Goal: Transaction & Acquisition: Purchase product/service

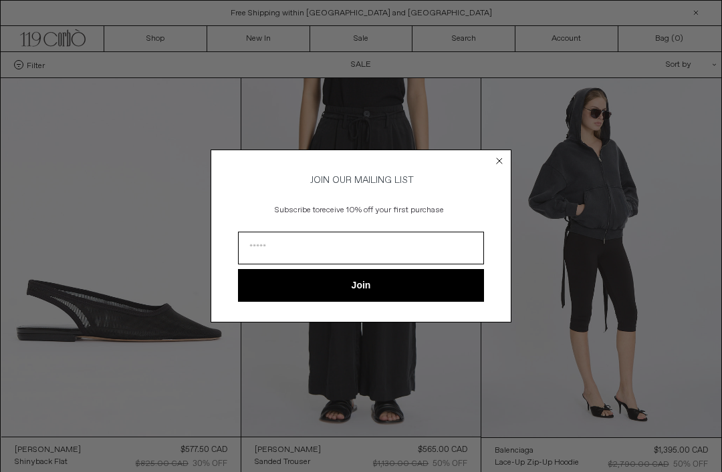
click at [503, 155] on circle "Close dialog" at bounding box center [499, 161] width 13 height 13
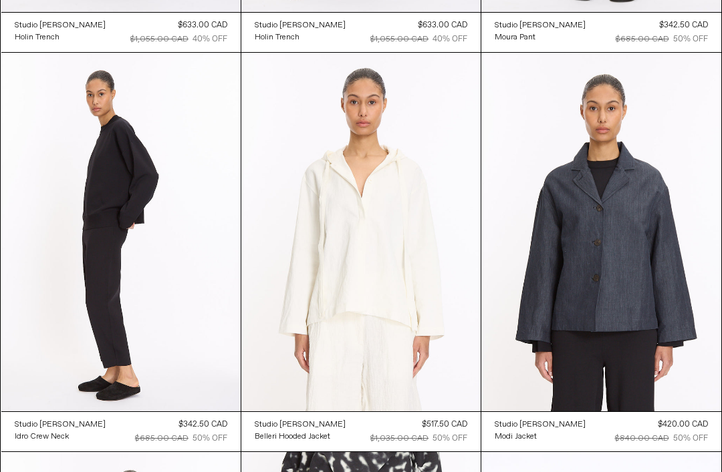
scroll to position [2826, 0]
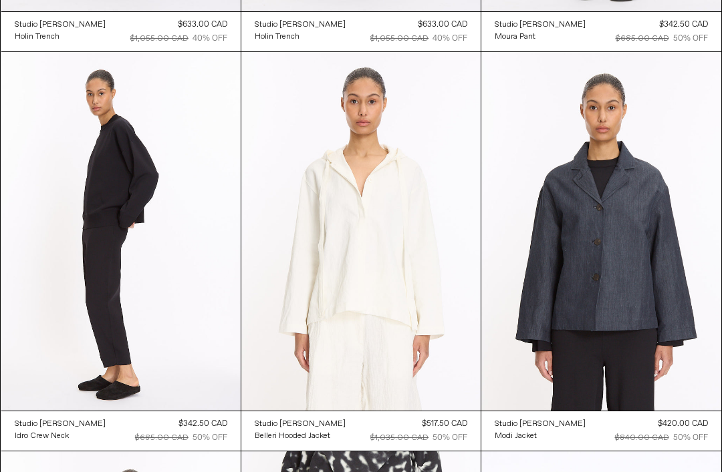
click at [667, 302] on at bounding box center [600, 232] width 239 height 360
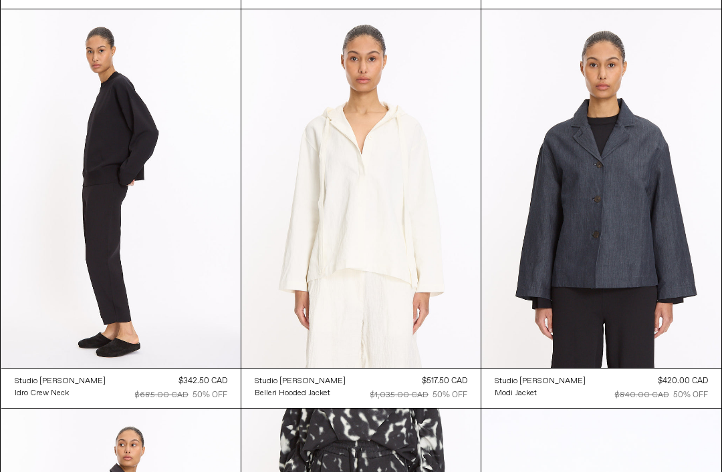
click at [416, 217] on at bounding box center [360, 188] width 239 height 359
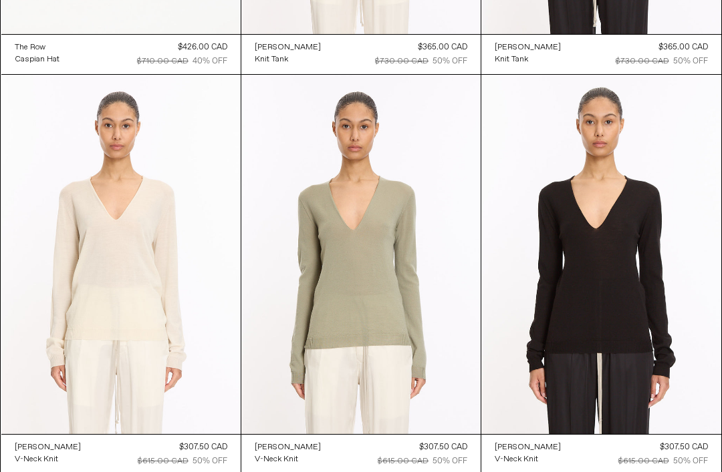
scroll to position [6415, 0]
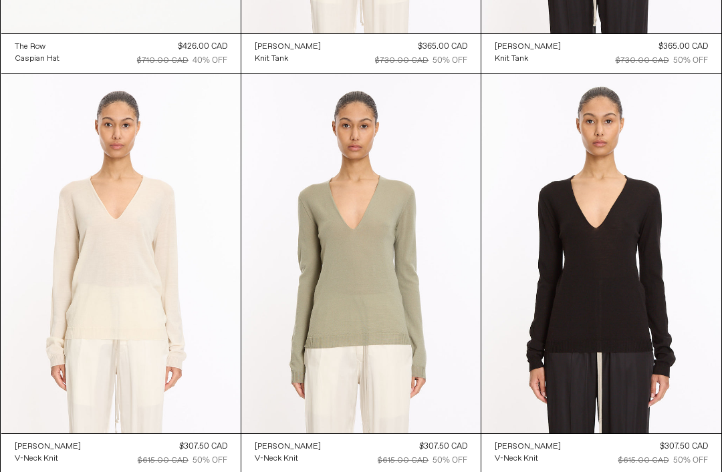
click at [638, 270] on at bounding box center [600, 254] width 239 height 360
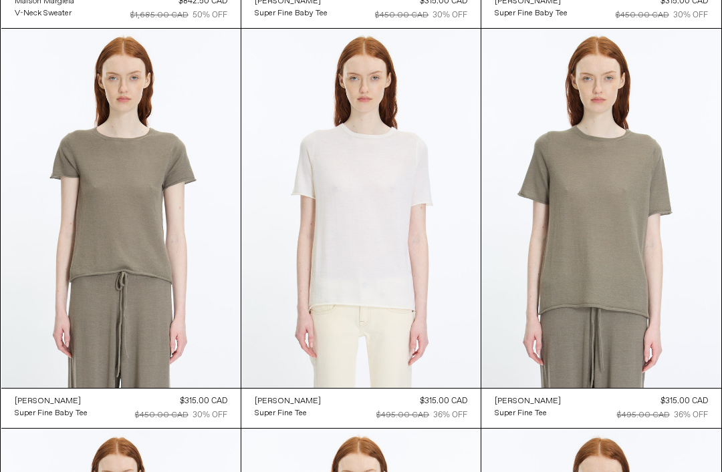
scroll to position [10461, 0]
click at [181, 227] on at bounding box center [120, 208] width 239 height 359
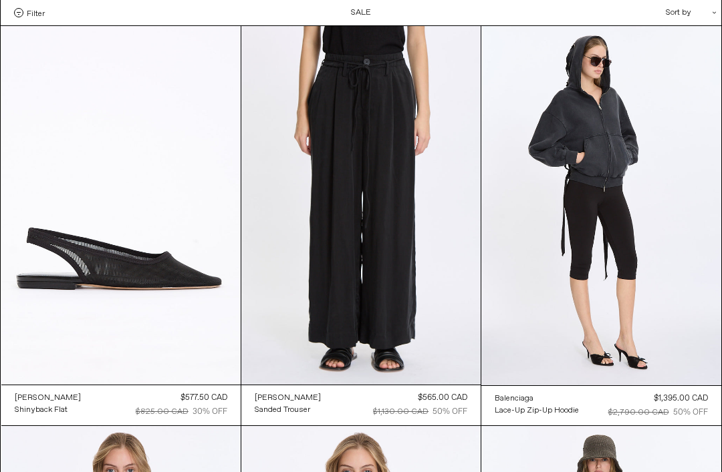
scroll to position [10503, 0]
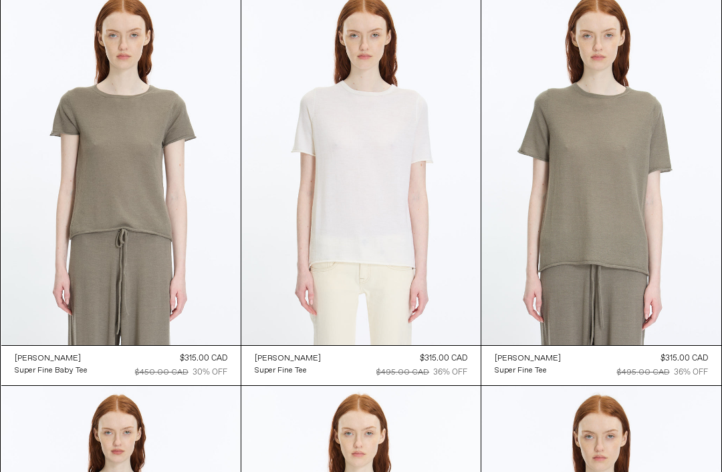
click at [641, 210] on at bounding box center [600, 166] width 239 height 360
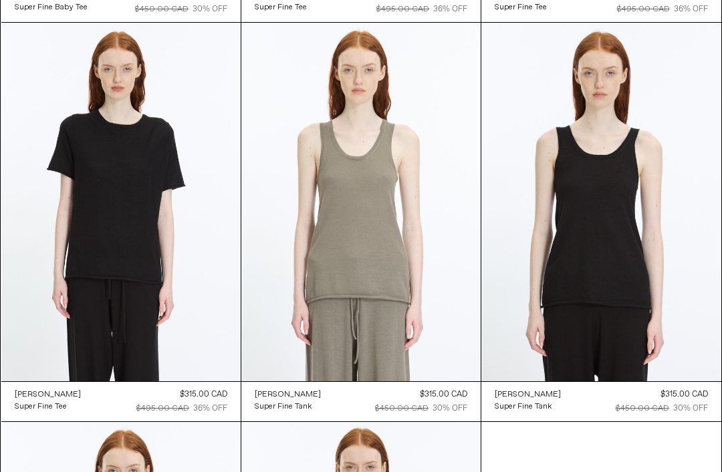
scroll to position [10868, 0]
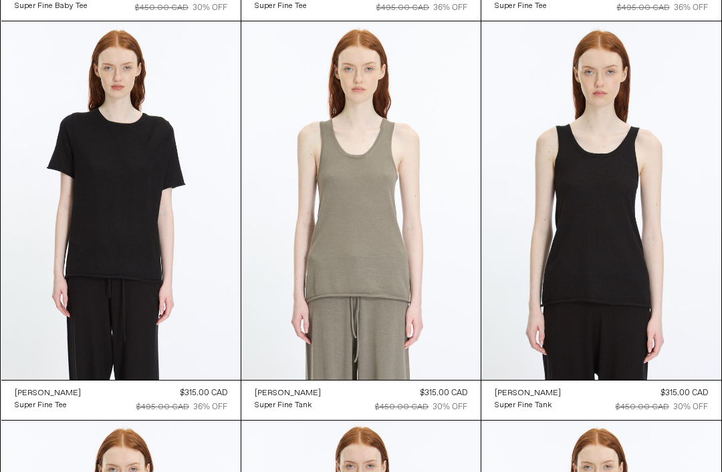
click at [165, 200] on at bounding box center [120, 200] width 239 height 359
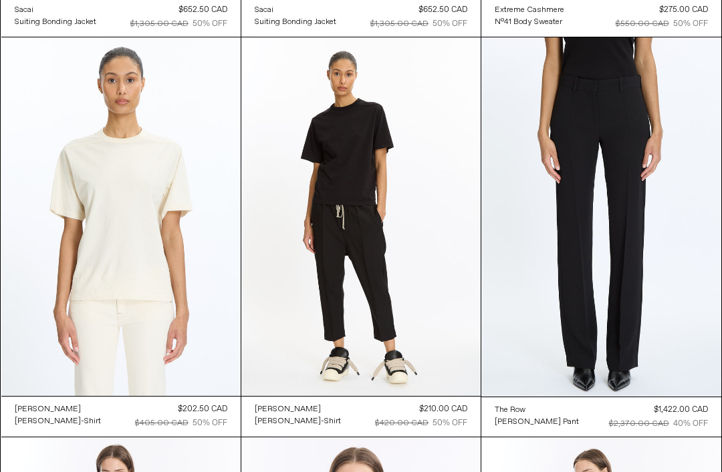
scroll to position [12452, 0]
click at [430, 229] on at bounding box center [360, 216] width 239 height 359
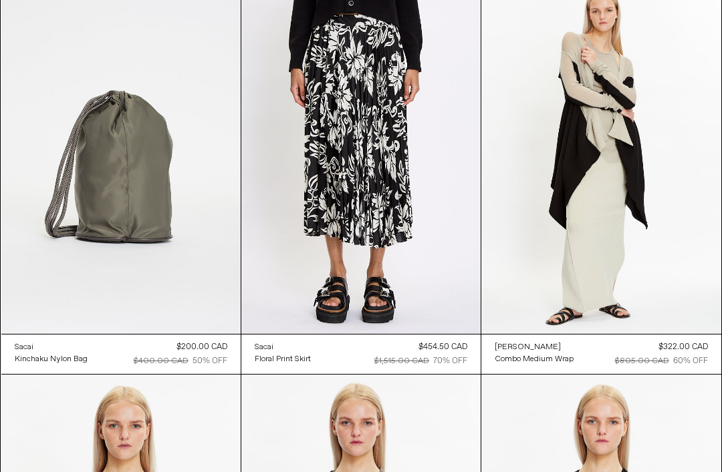
scroll to position [23738, 0]
click at [671, 179] on at bounding box center [600, 155] width 239 height 360
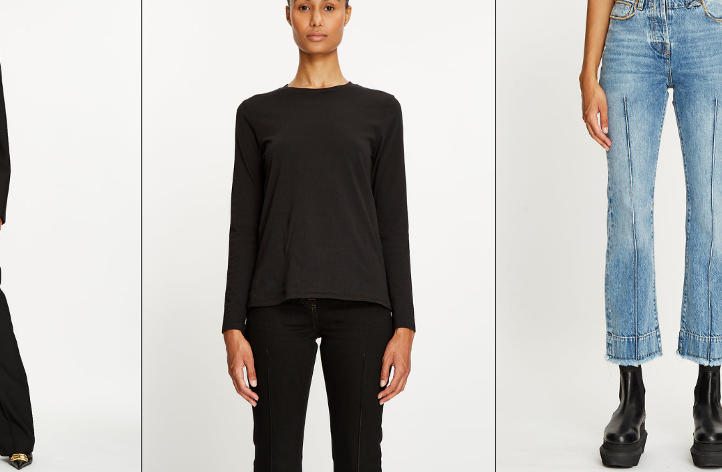
scroll to position [26123, 0]
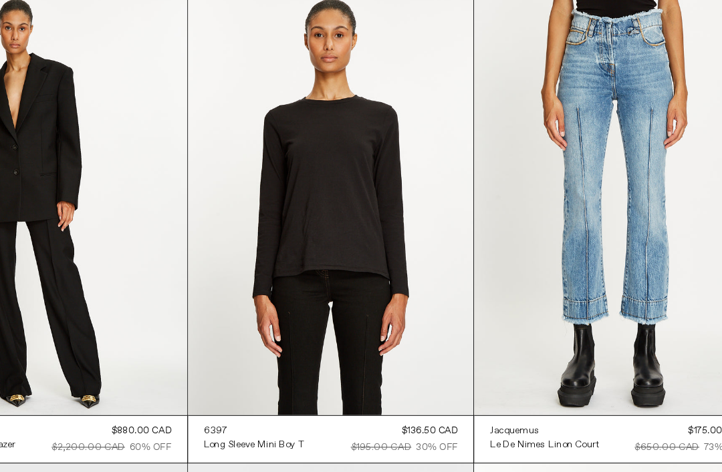
click at [356, 211] on at bounding box center [360, 168] width 239 height 359
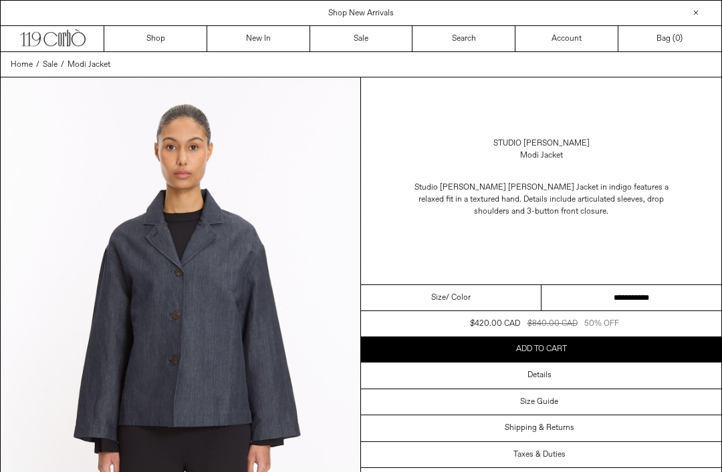
click at [261, 276] on img at bounding box center [181, 303] width 360 height 450
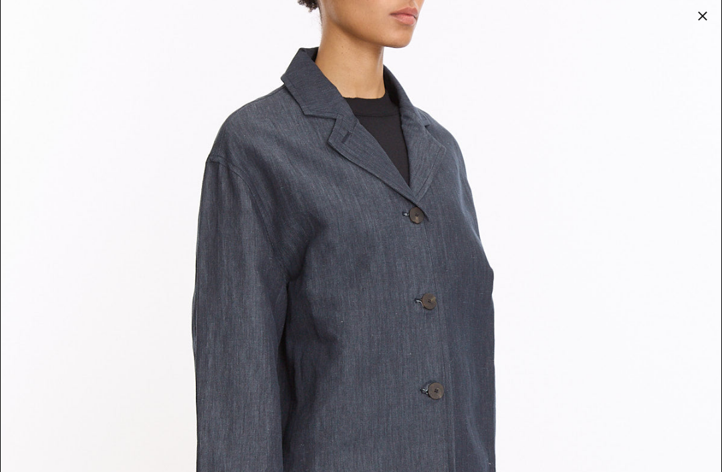
scroll to position [1061, 0]
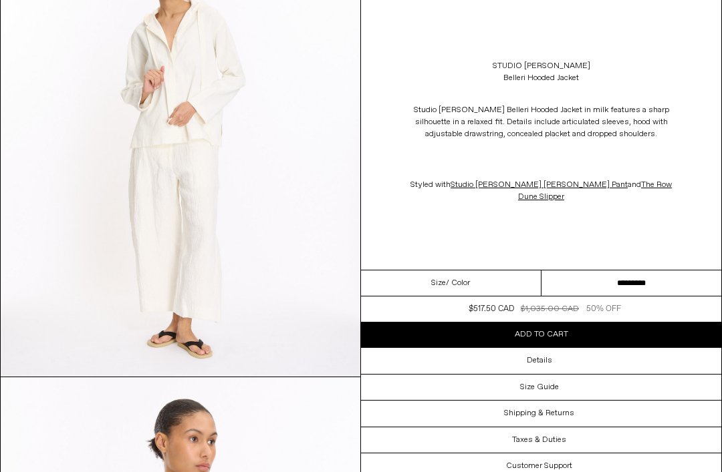
scroll to position [585, 0]
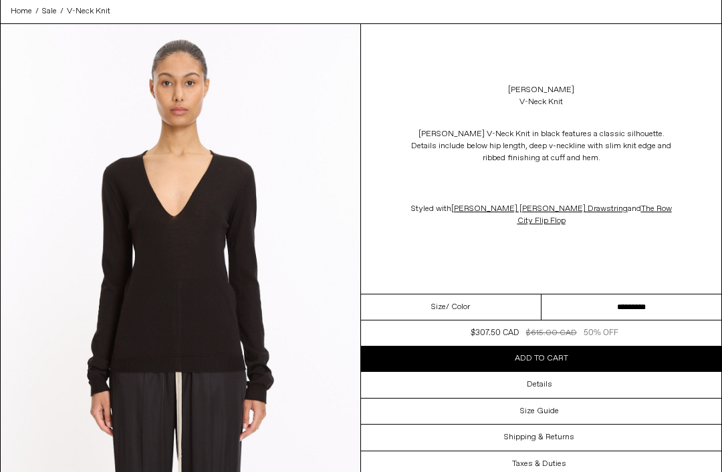
scroll to position [54, 0]
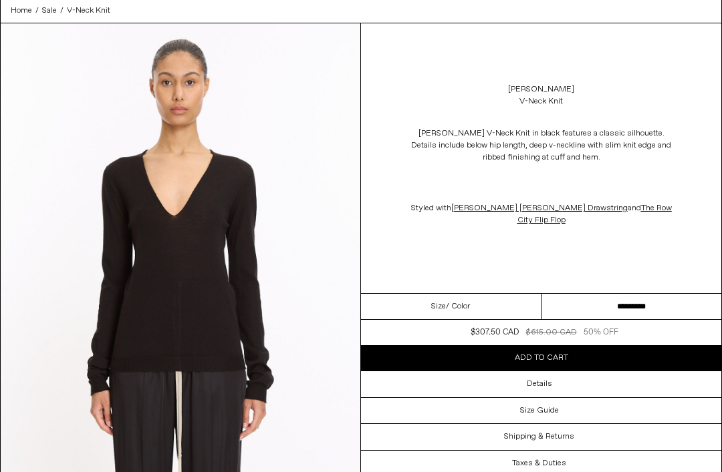
click at [680, 294] on select "**********" at bounding box center [631, 307] width 180 height 26
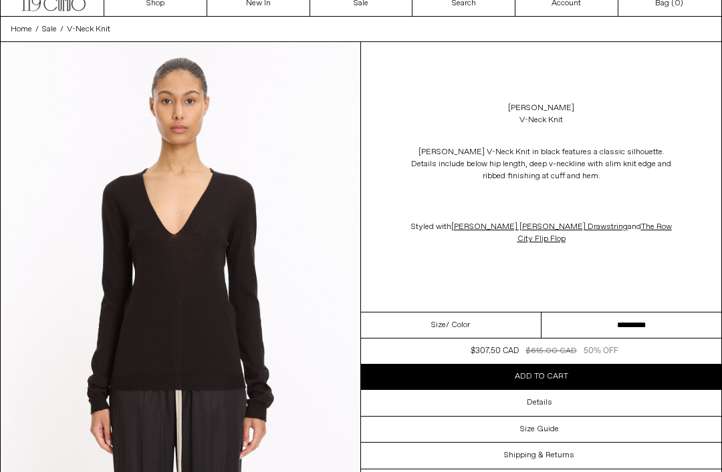
scroll to position [0, 0]
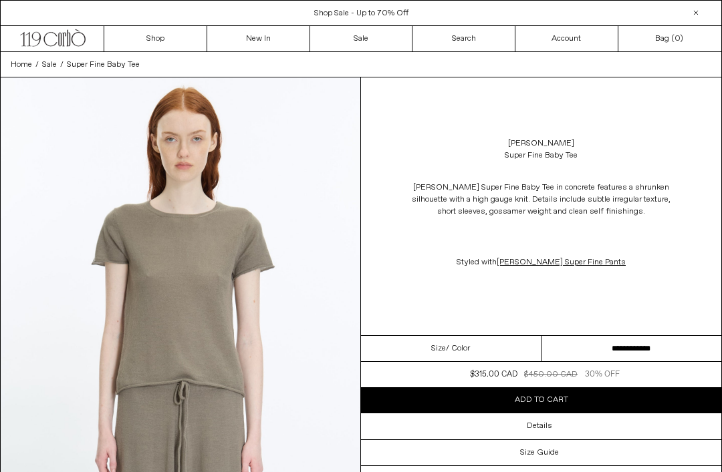
click at [658, 352] on select "**********" at bounding box center [631, 349] width 180 height 26
select select "**********"
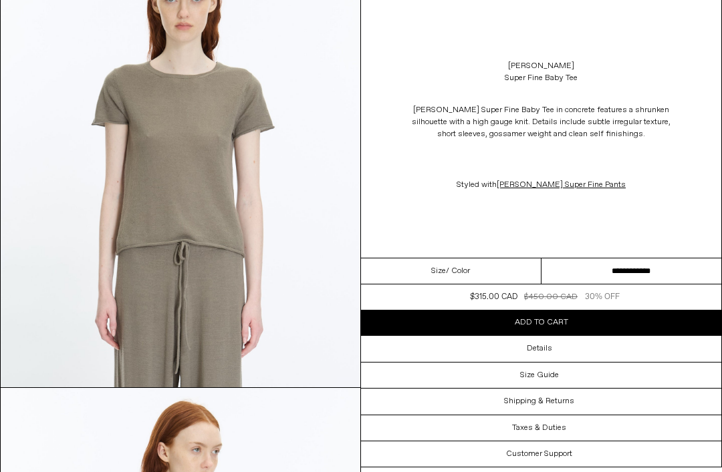
scroll to position [130, 0]
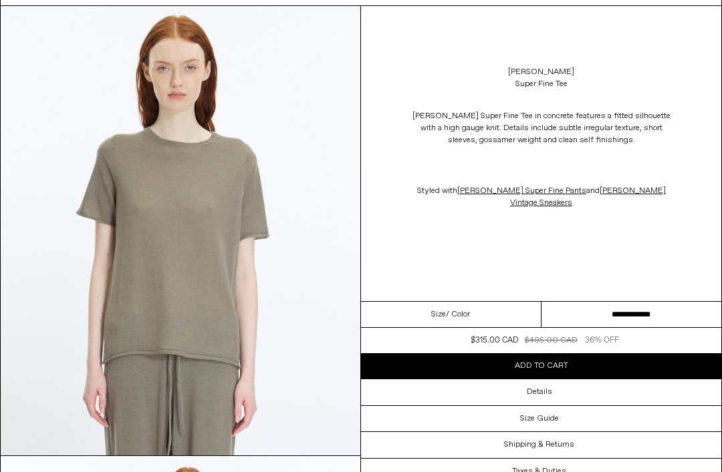
scroll to position [71, 0]
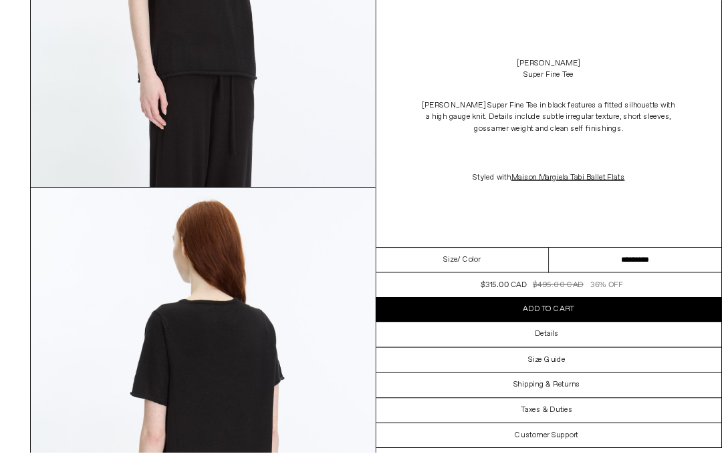
scroll to position [862, 0]
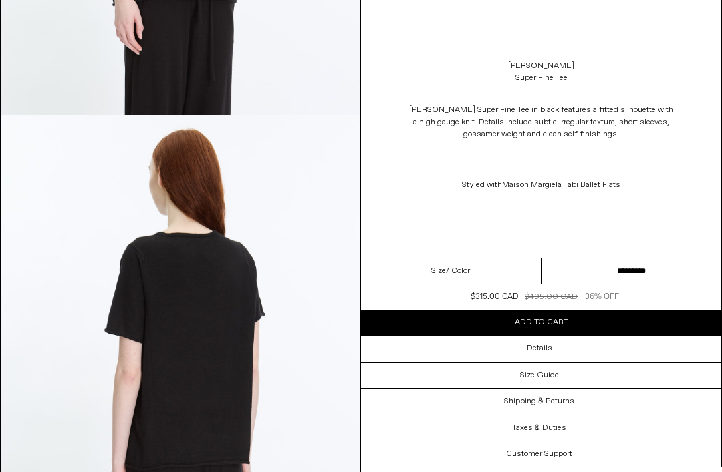
click at [567, 319] on button "Add to cart" at bounding box center [541, 322] width 360 height 25
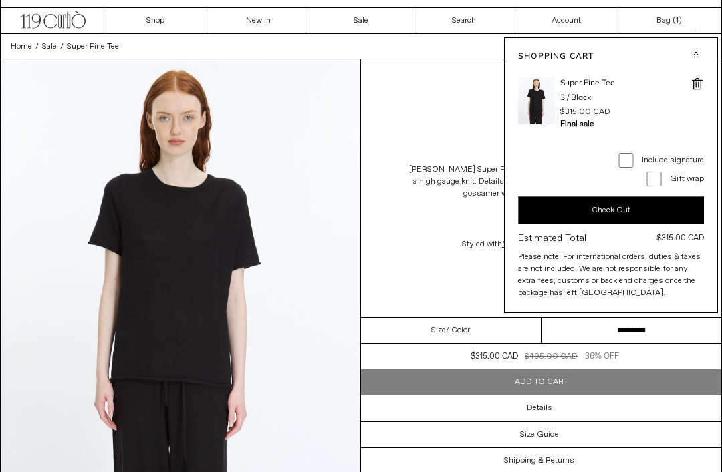
scroll to position [0, 0]
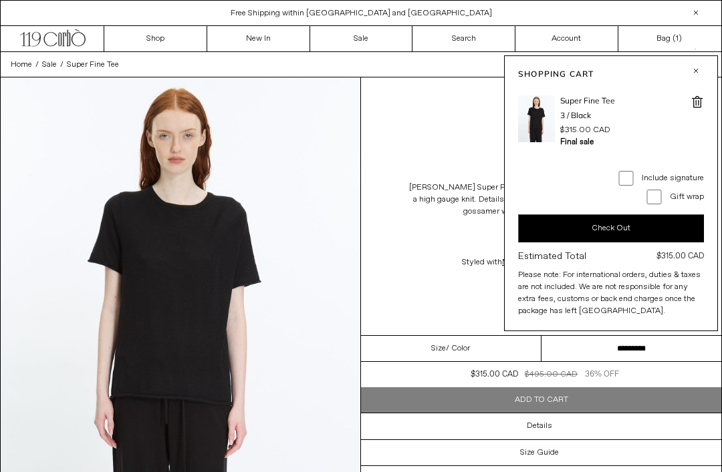
click at [297, 153] on img at bounding box center [181, 303] width 360 height 450
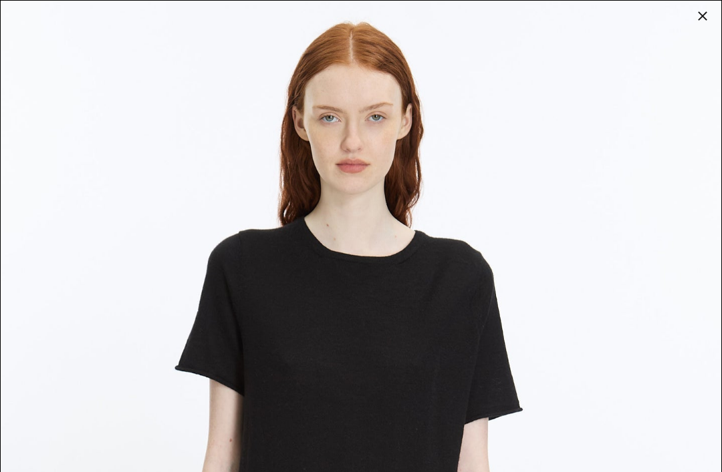
click at [619, 456] on img at bounding box center [361, 451] width 720 height 901
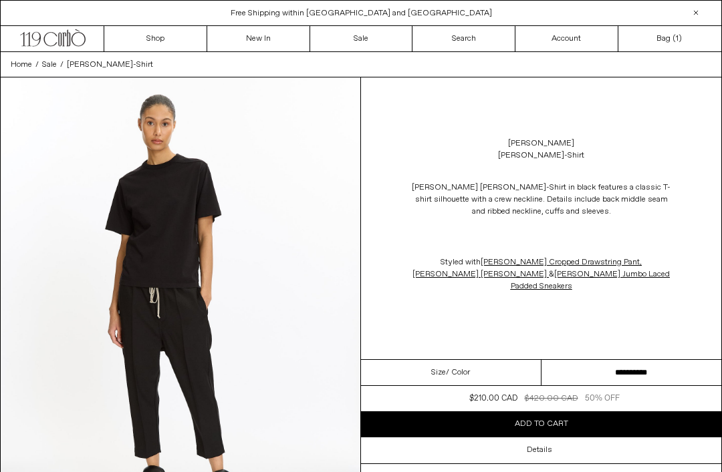
click at [660, 365] on select "**********" at bounding box center [631, 373] width 180 height 26
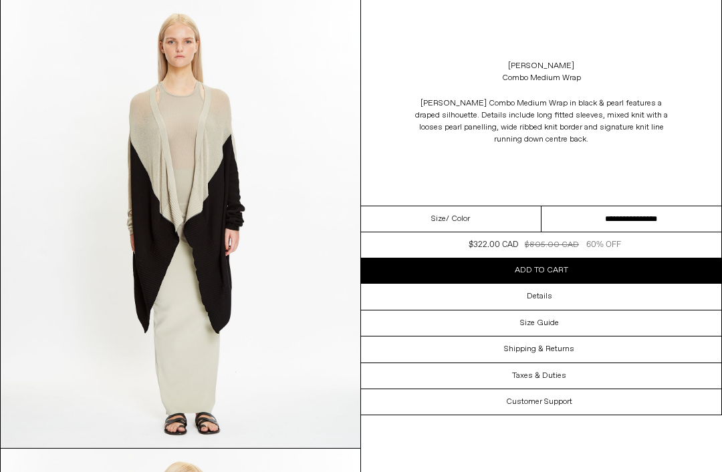
scroll to position [528, 0]
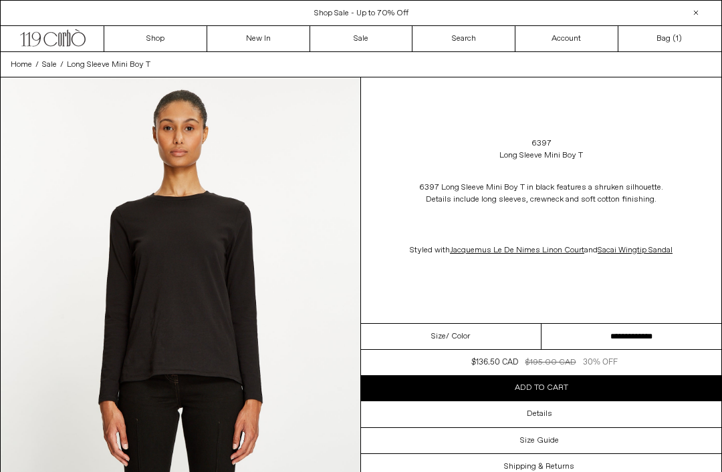
click at [643, 350] on select "**********" at bounding box center [631, 337] width 180 height 26
